Goal: Task Accomplishment & Management: Use online tool/utility

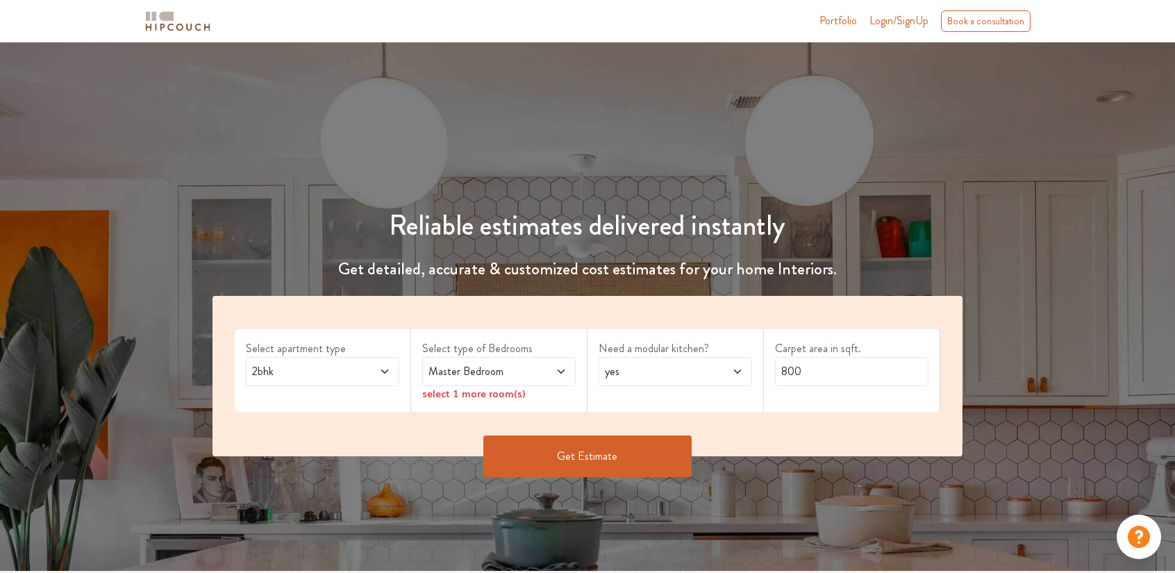
click at [563, 374] on icon at bounding box center [561, 371] width 11 height 11
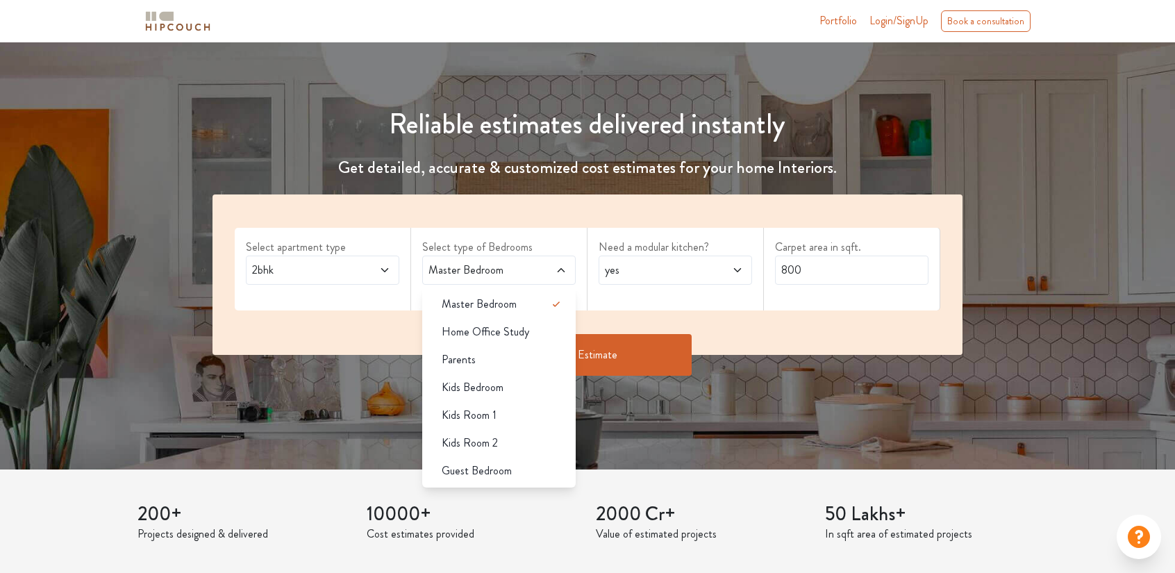
scroll to position [102, 0]
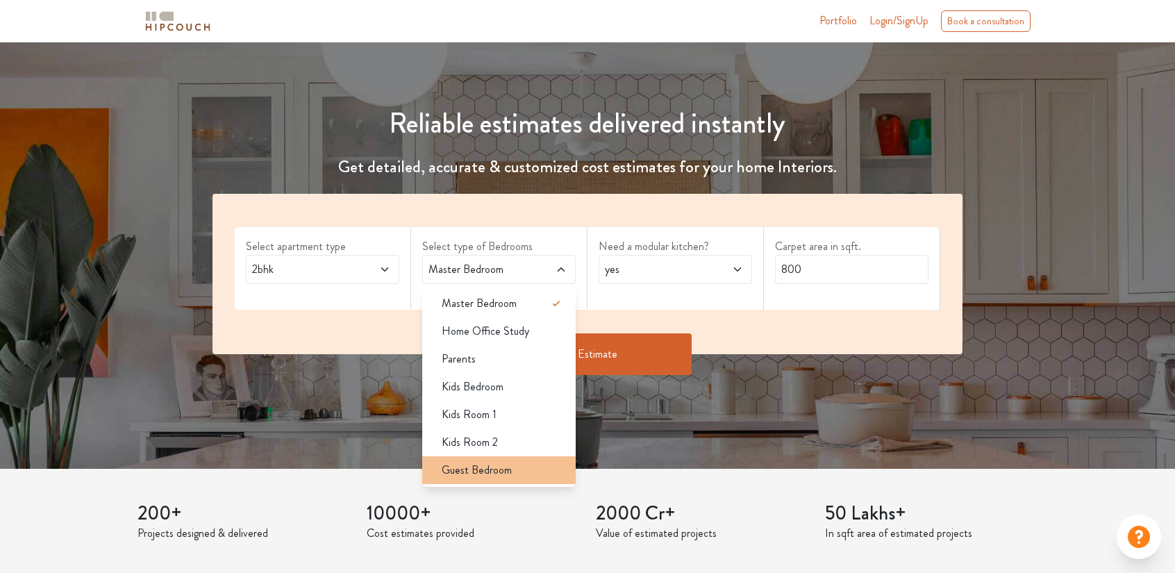
click at [556, 472] on div "Guest Bedroom" at bounding box center [503, 470] width 145 height 17
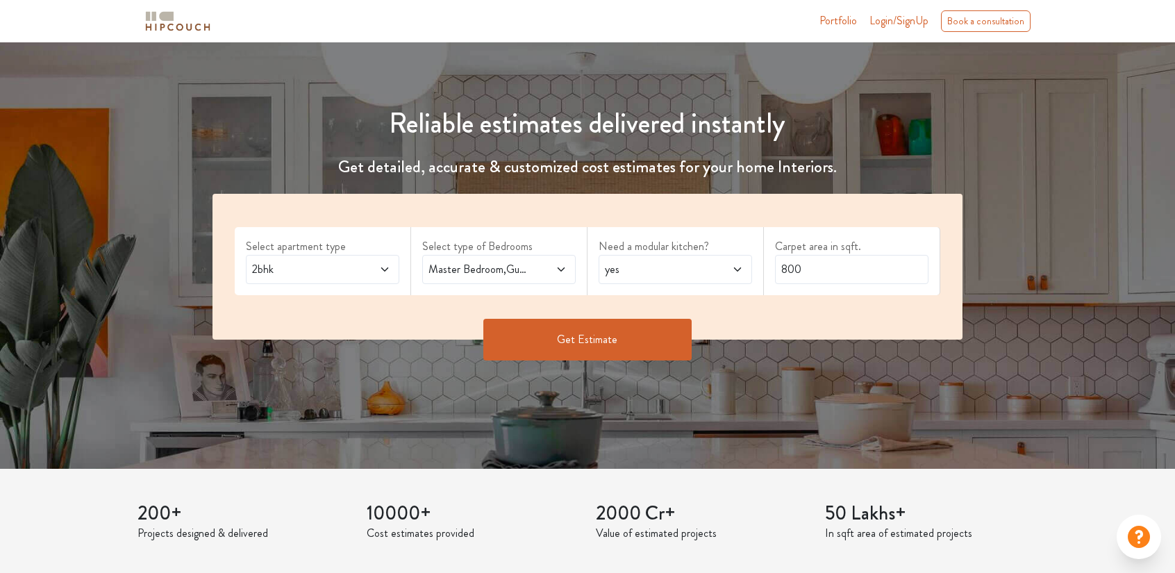
click at [520, 272] on span "Master Bedroom,Guest Bedroom" at bounding box center [479, 269] width 106 height 17
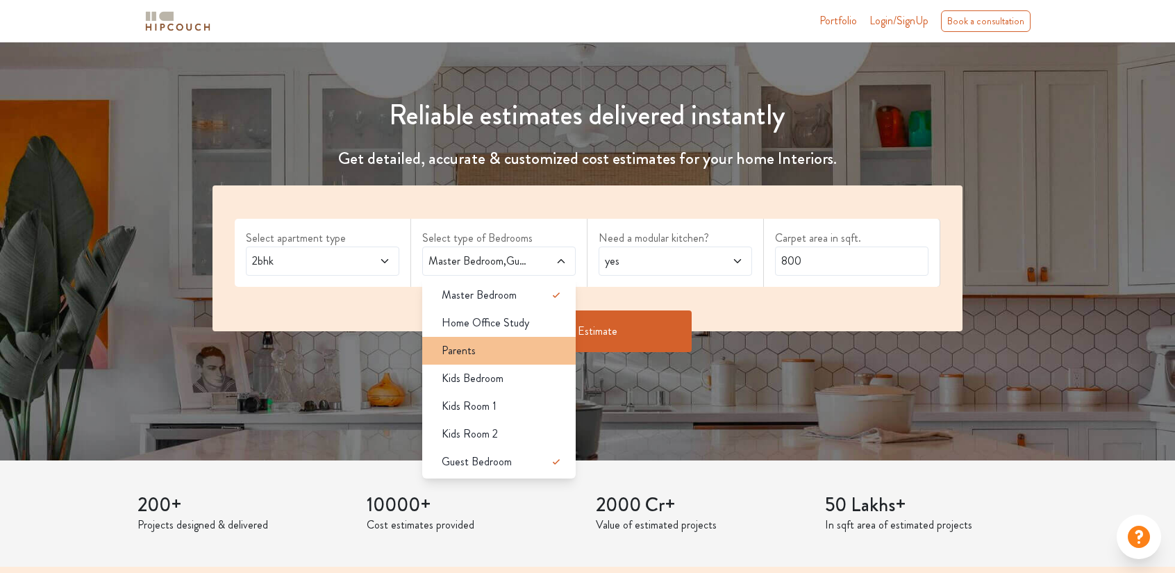
scroll to position [110, 0]
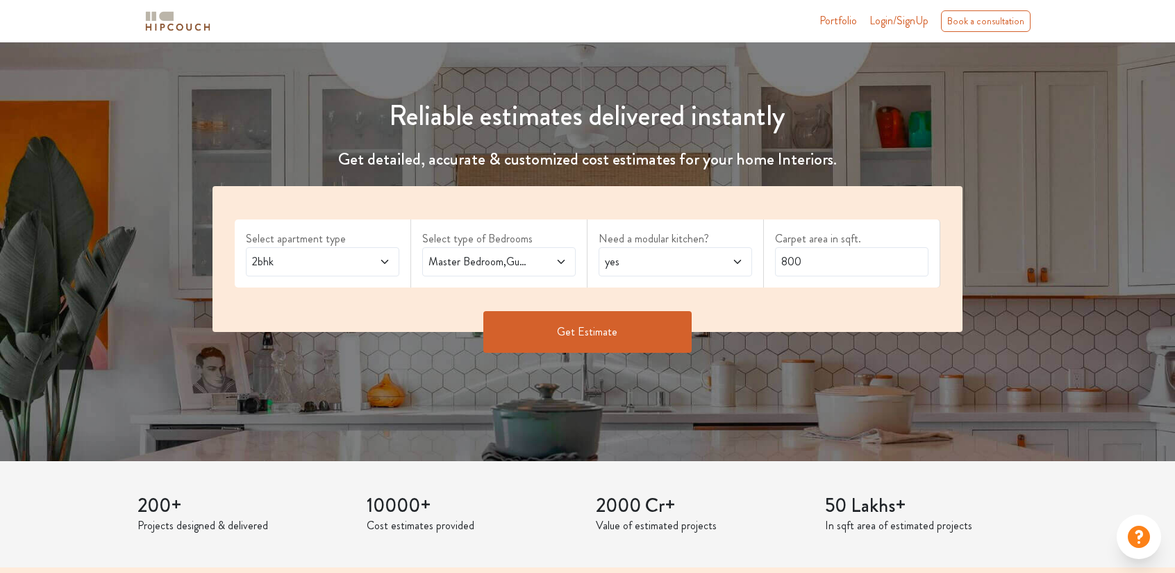
click at [664, 259] on span "yes" at bounding box center [655, 262] width 106 height 17
click at [699, 258] on span "yes" at bounding box center [655, 262] width 106 height 17
click at [827, 258] on input "800" at bounding box center [852, 261] width 154 height 29
type input "850"
click at [645, 337] on button "Get Estimate" at bounding box center [587, 332] width 208 height 42
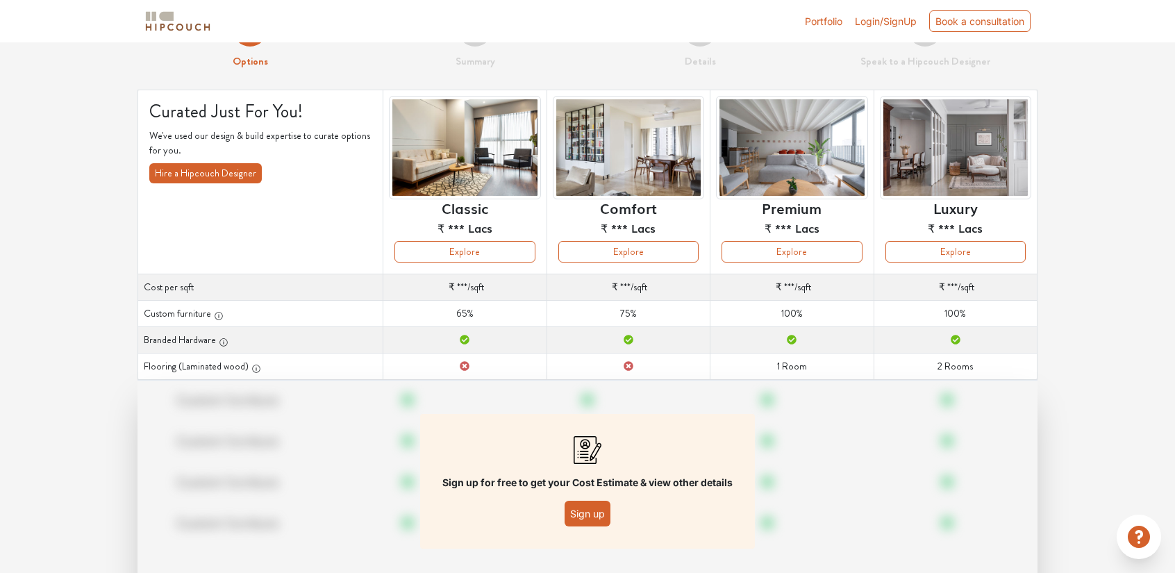
scroll to position [53, 0]
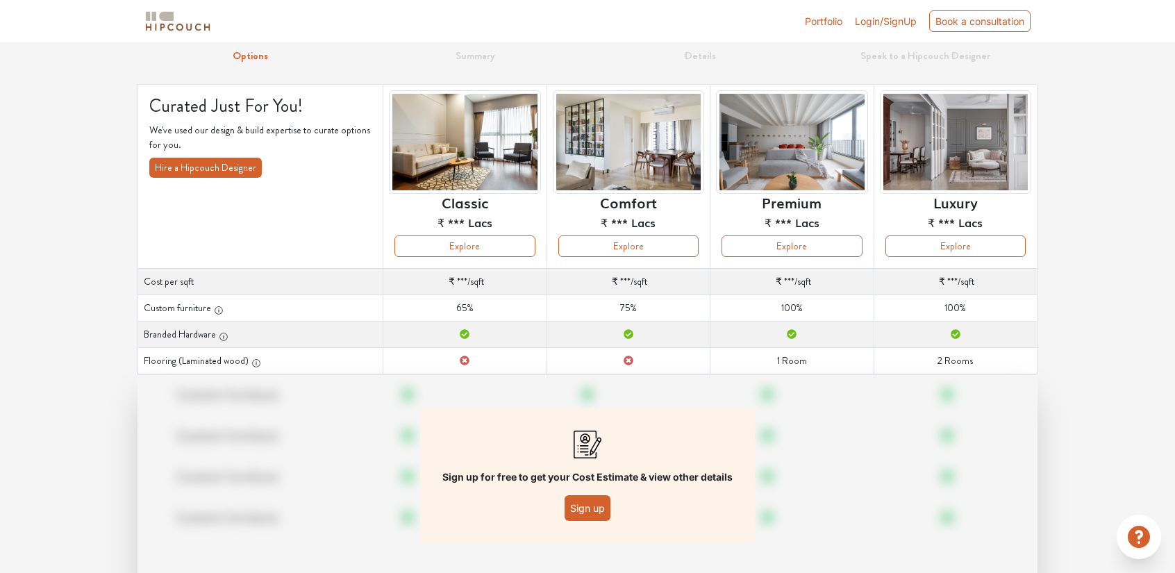
click at [584, 506] on button "Sign up" at bounding box center [588, 508] width 46 height 26
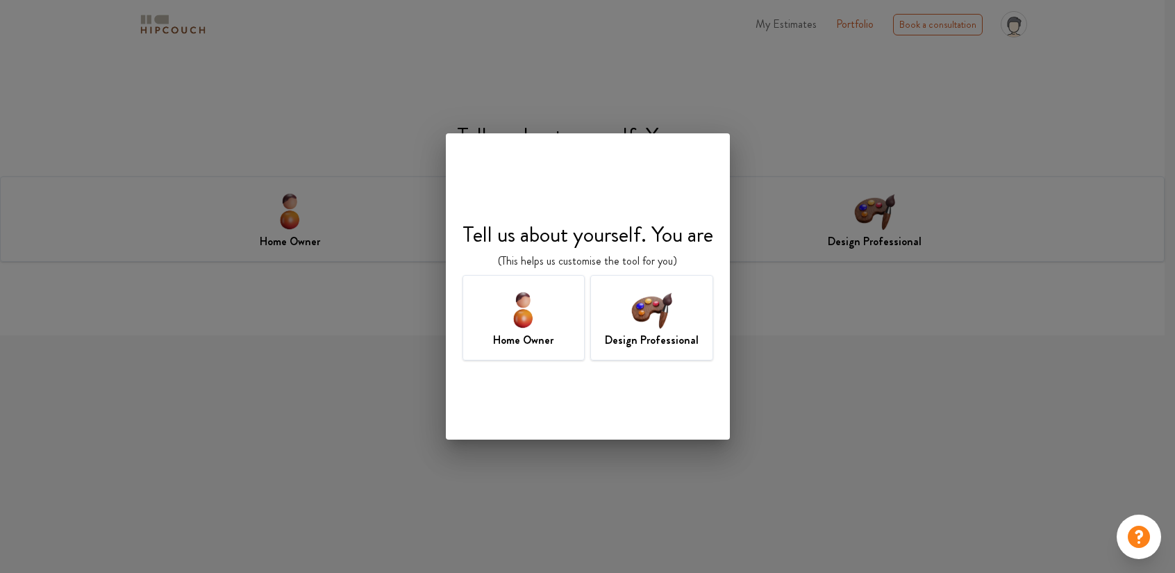
click at [649, 329] on img at bounding box center [651, 309] width 45 height 45
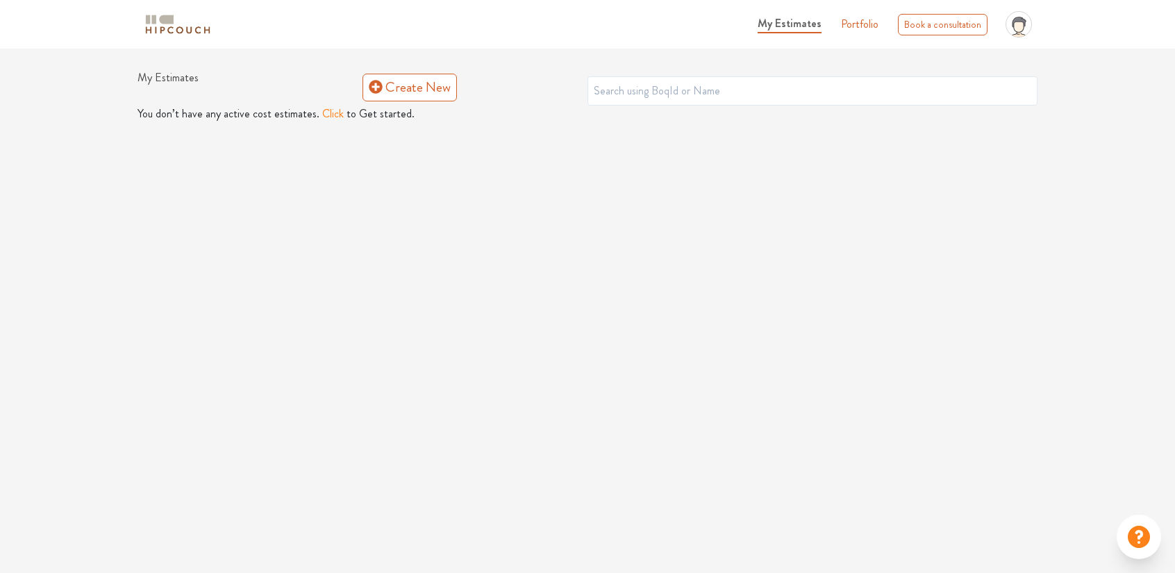
click at [326, 115] on button "Click" at bounding box center [333, 114] width 22 height 17
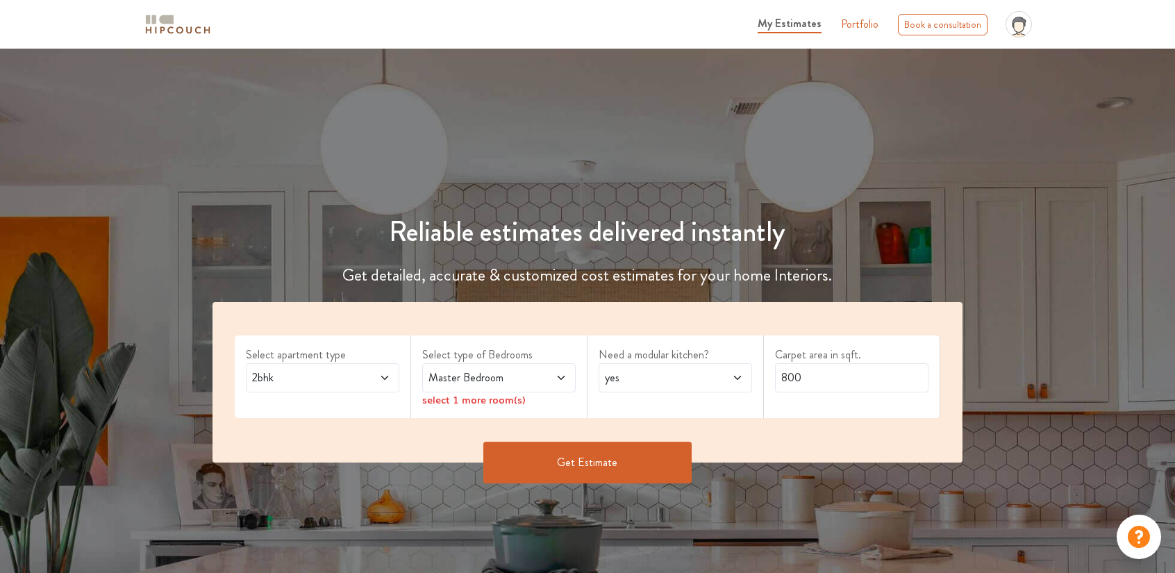
click at [567, 374] on div "Master Bedroom" at bounding box center [499, 377] width 154 height 29
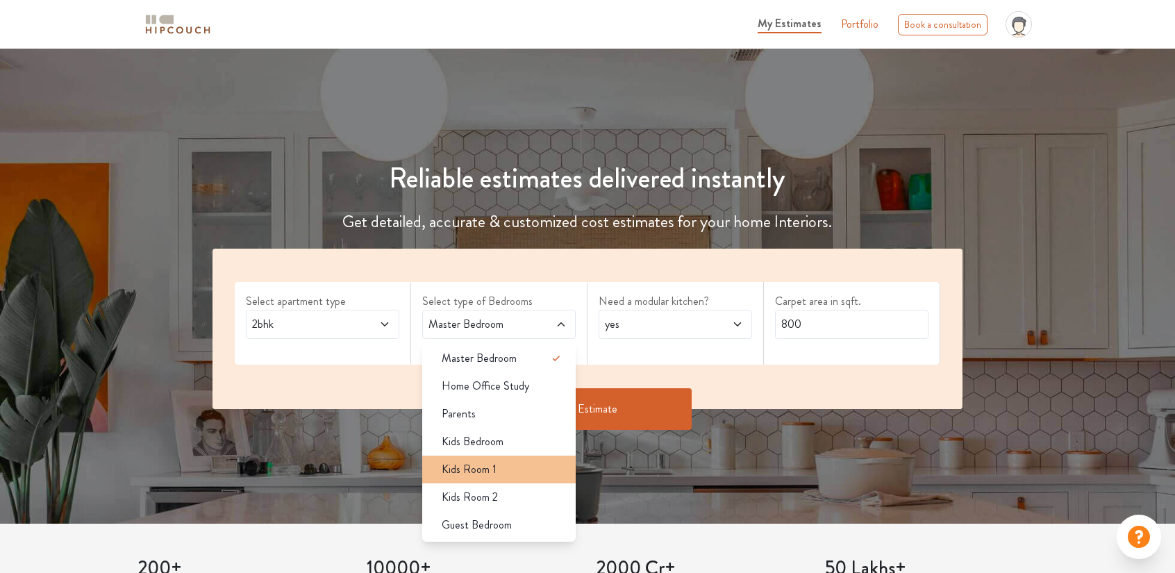
scroll to position [54, 0]
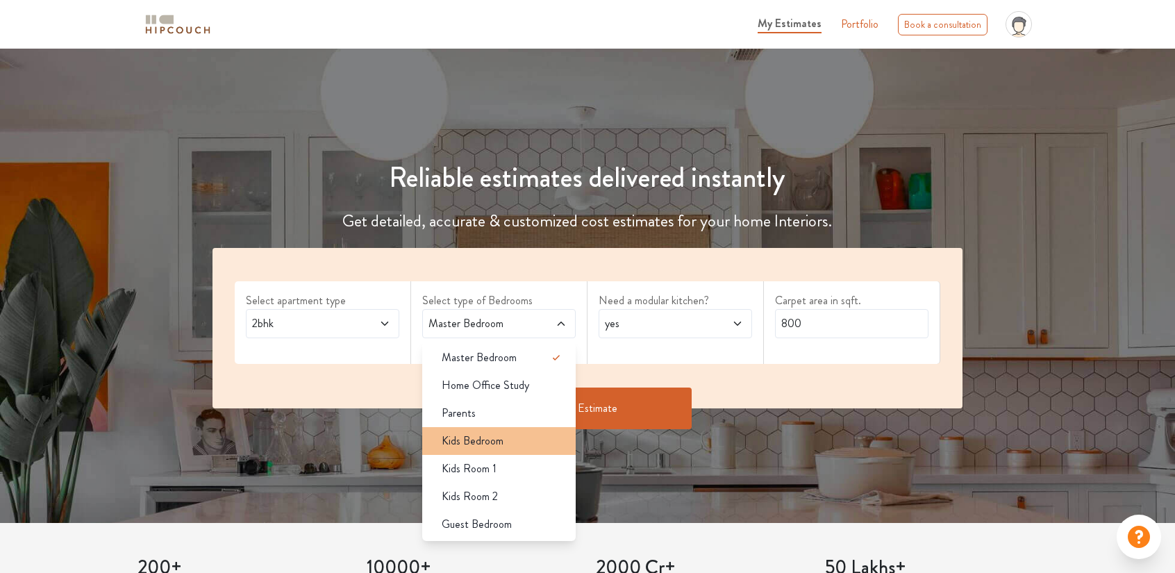
click at [504, 436] on div "Kids Bedroom" at bounding box center [503, 441] width 145 height 17
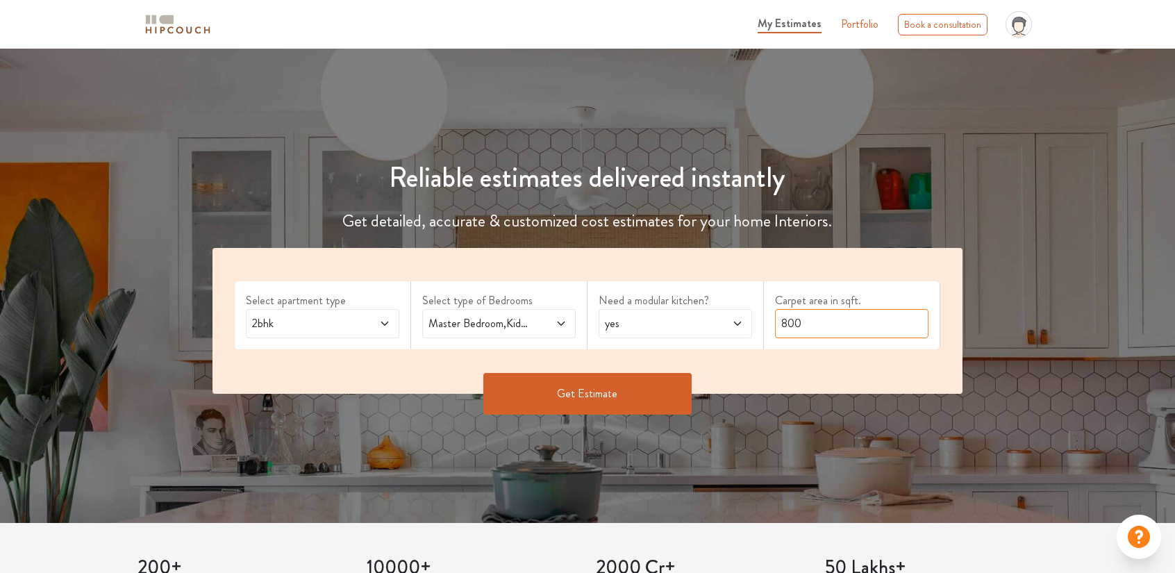
click at [817, 320] on input "800" at bounding box center [852, 323] width 154 height 29
type input "850"
click at [640, 397] on button "Get Estimate" at bounding box center [587, 394] width 208 height 42
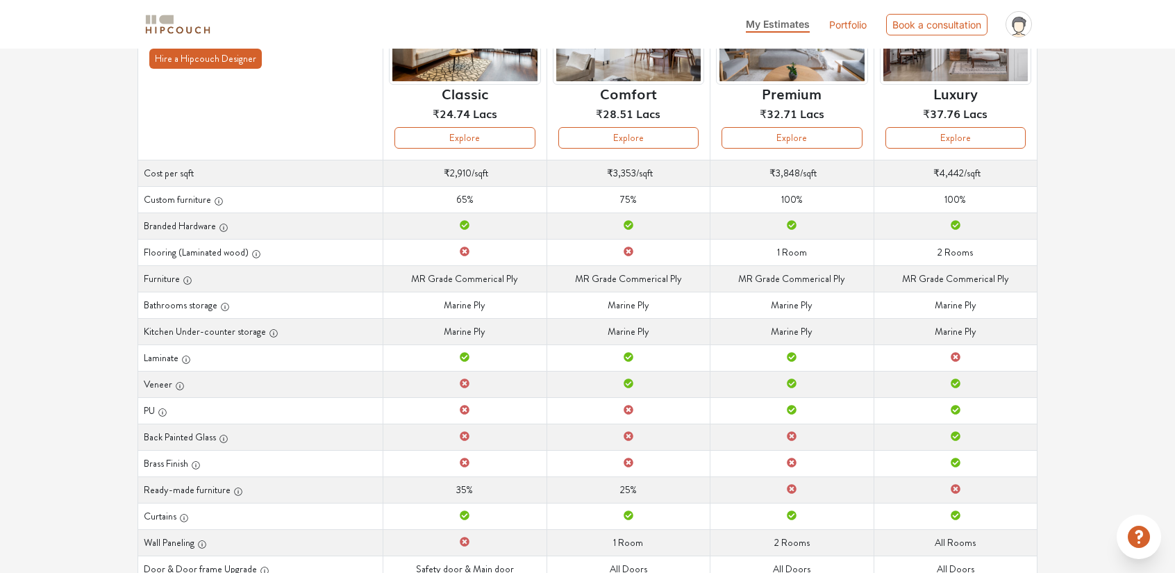
scroll to position [166, 0]
